Goal: Information Seeking & Learning: Learn about a topic

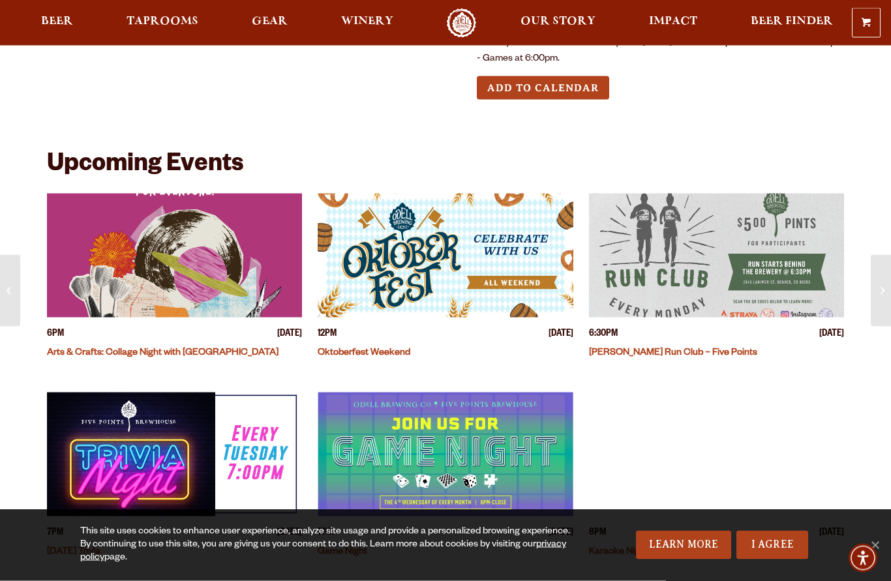
scroll to position [222, 0]
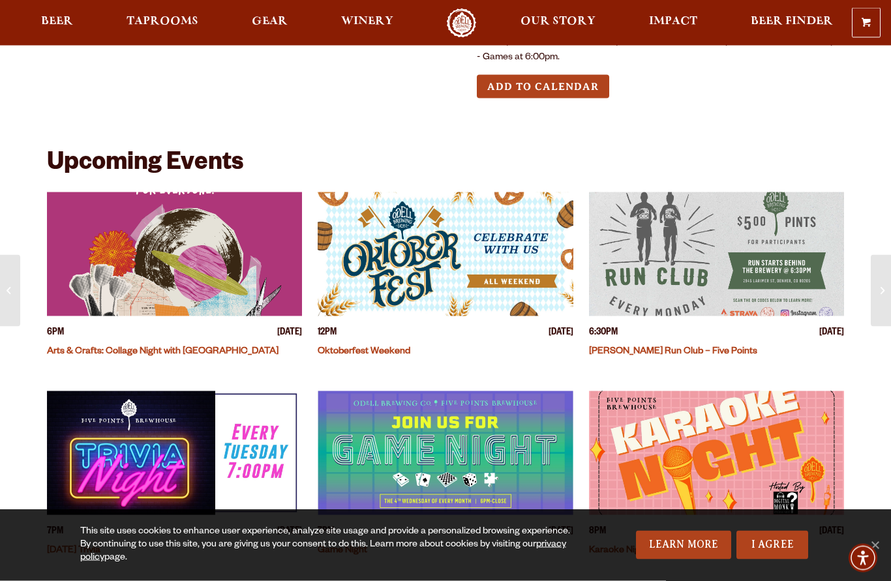
click at [432, 271] on img "View event details" at bounding box center [445, 254] width 255 height 124
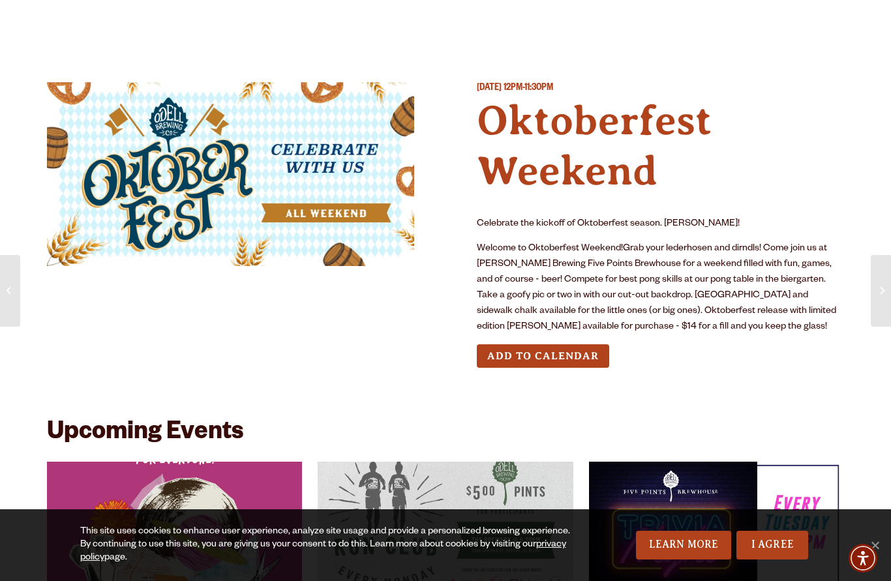
scroll to position [1137, 0]
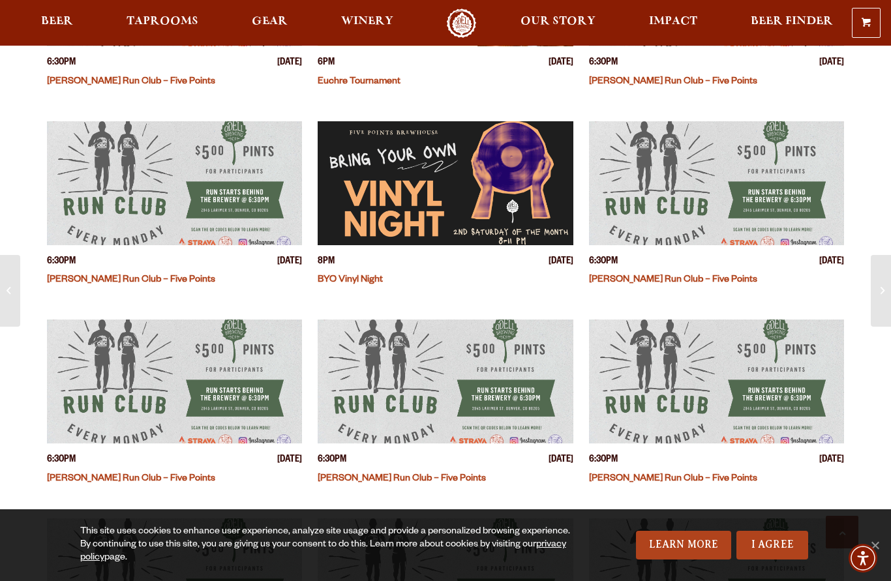
click at [57, 25] on span "Beer" at bounding box center [57, 21] width 32 height 10
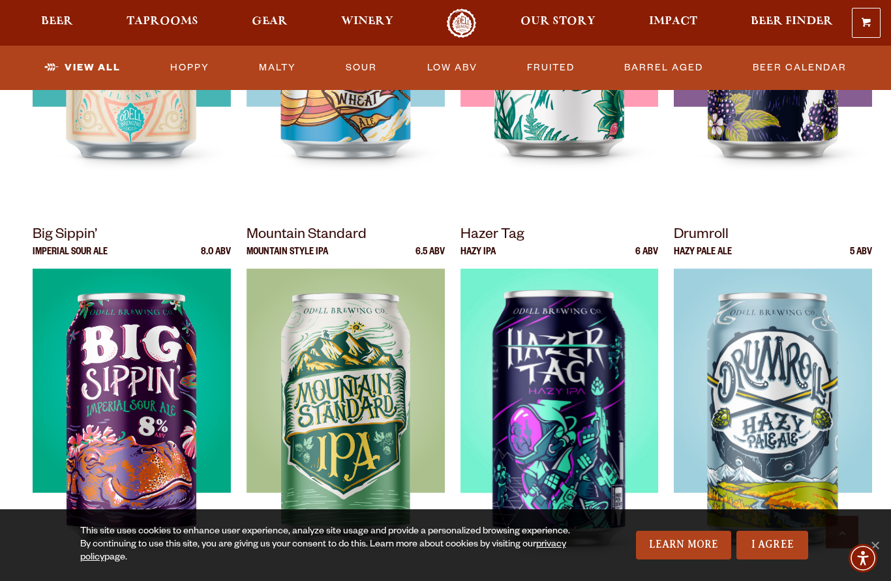
scroll to position [1211, 0]
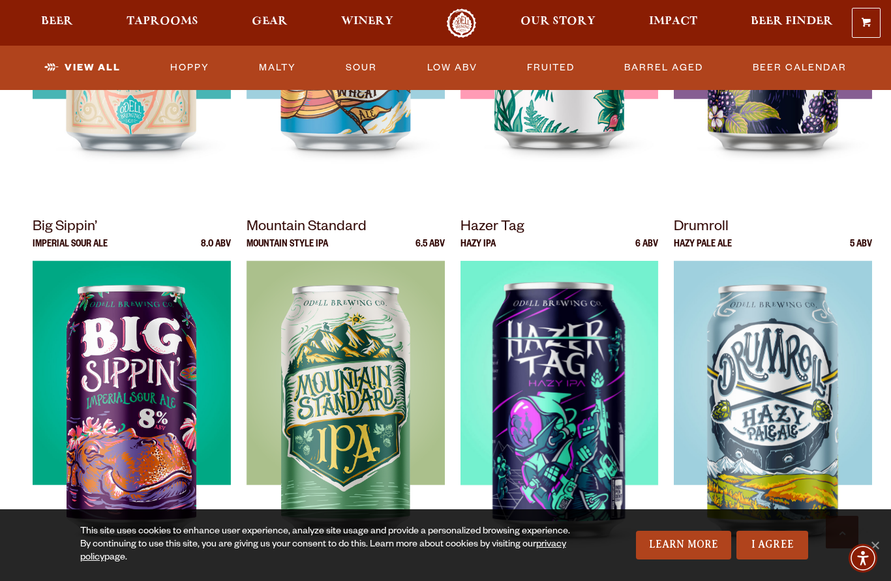
click at [684, 512] on div at bounding box center [773, 424] width 198 height 326
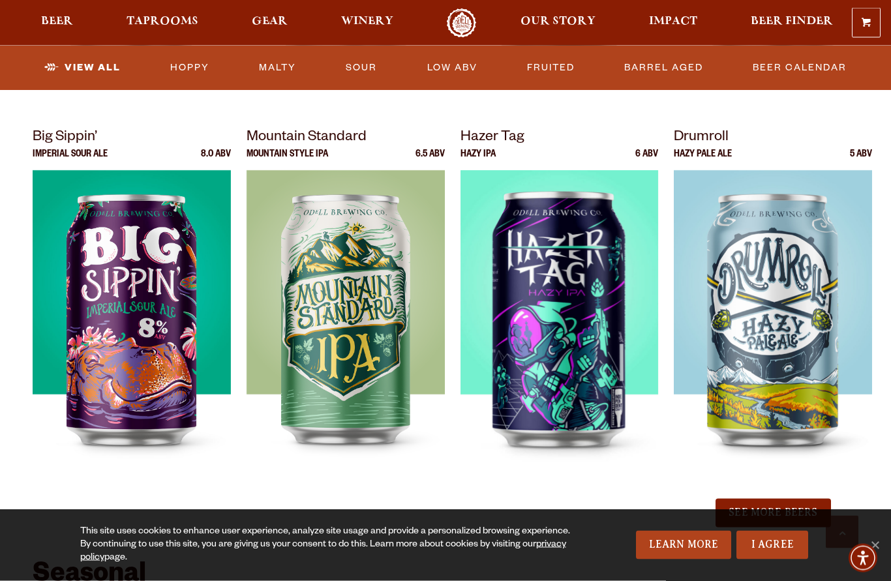
scroll to position [1302, 0]
click at [583, 320] on img at bounding box center [560, 333] width 198 height 326
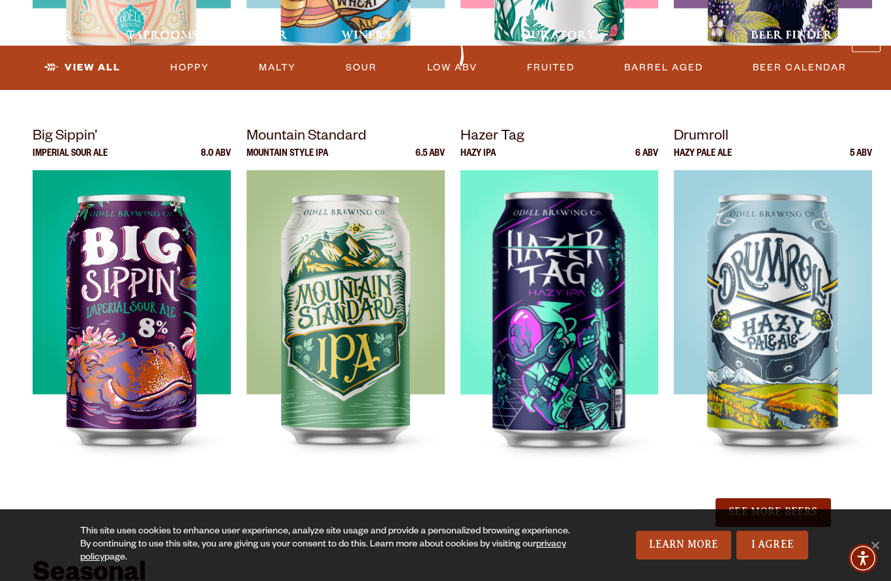
scroll to position [1360, 0]
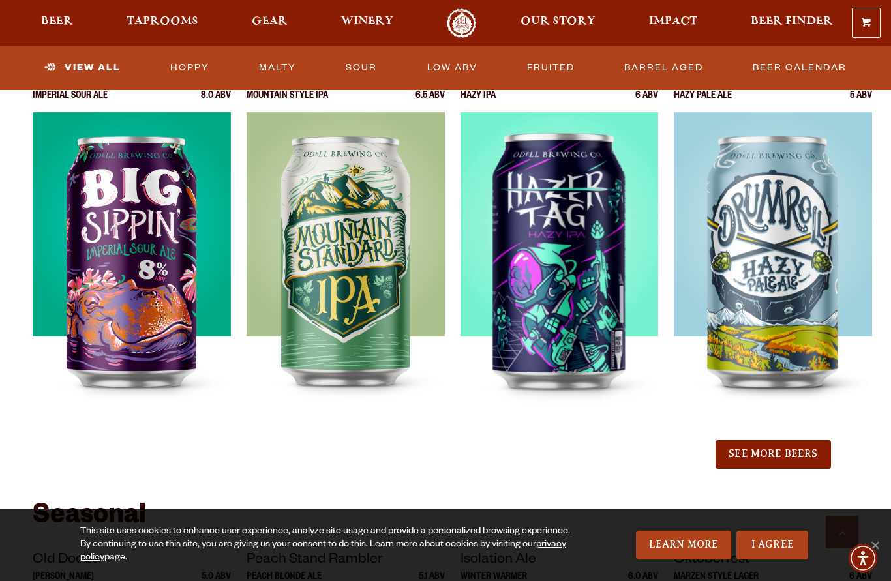
click at [793, 298] on img at bounding box center [773, 275] width 198 height 326
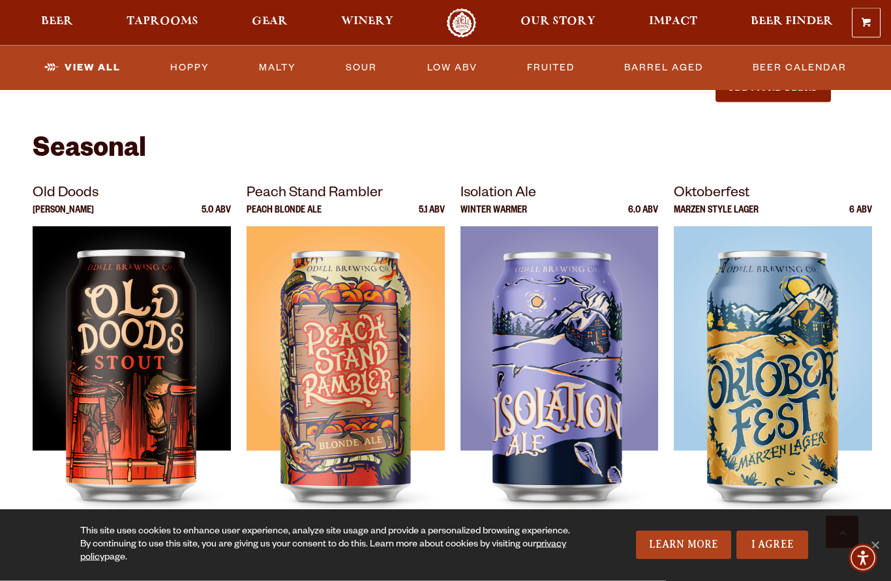
scroll to position [1727, 0]
click at [781, 373] on div at bounding box center [773, 389] width 198 height 326
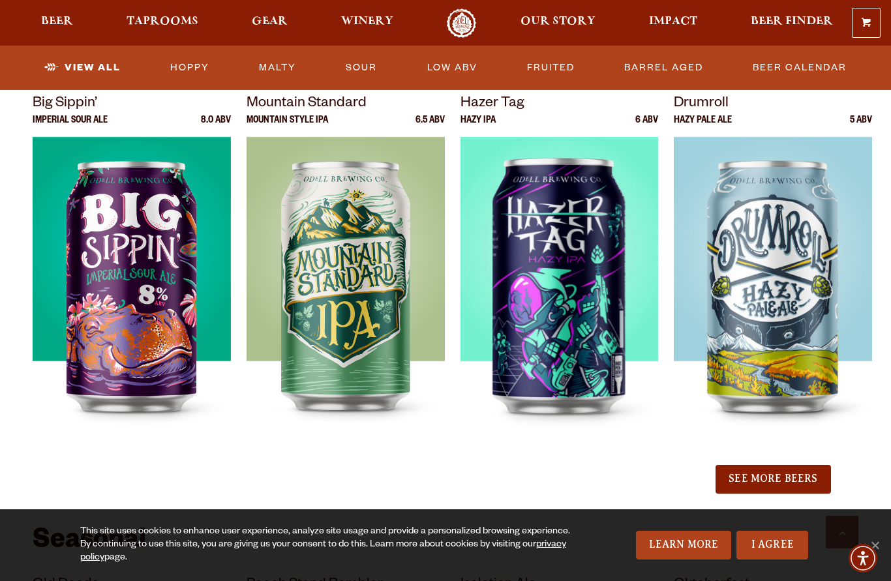
scroll to position [1334, 0]
